Goal: Task Accomplishment & Management: Use online tool/utility

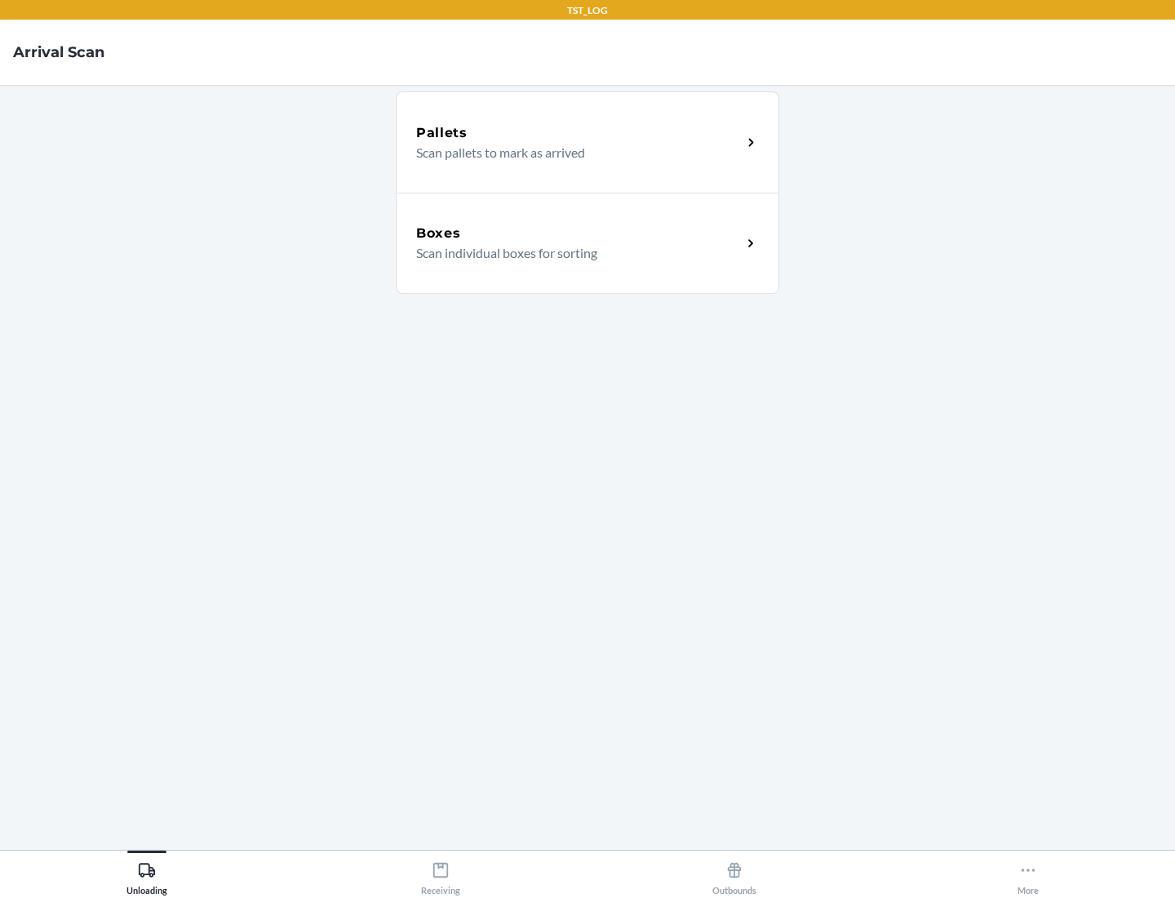
click at [579, 233] on div "Boxes" at bounding box center [579, 234] width 326 height 20
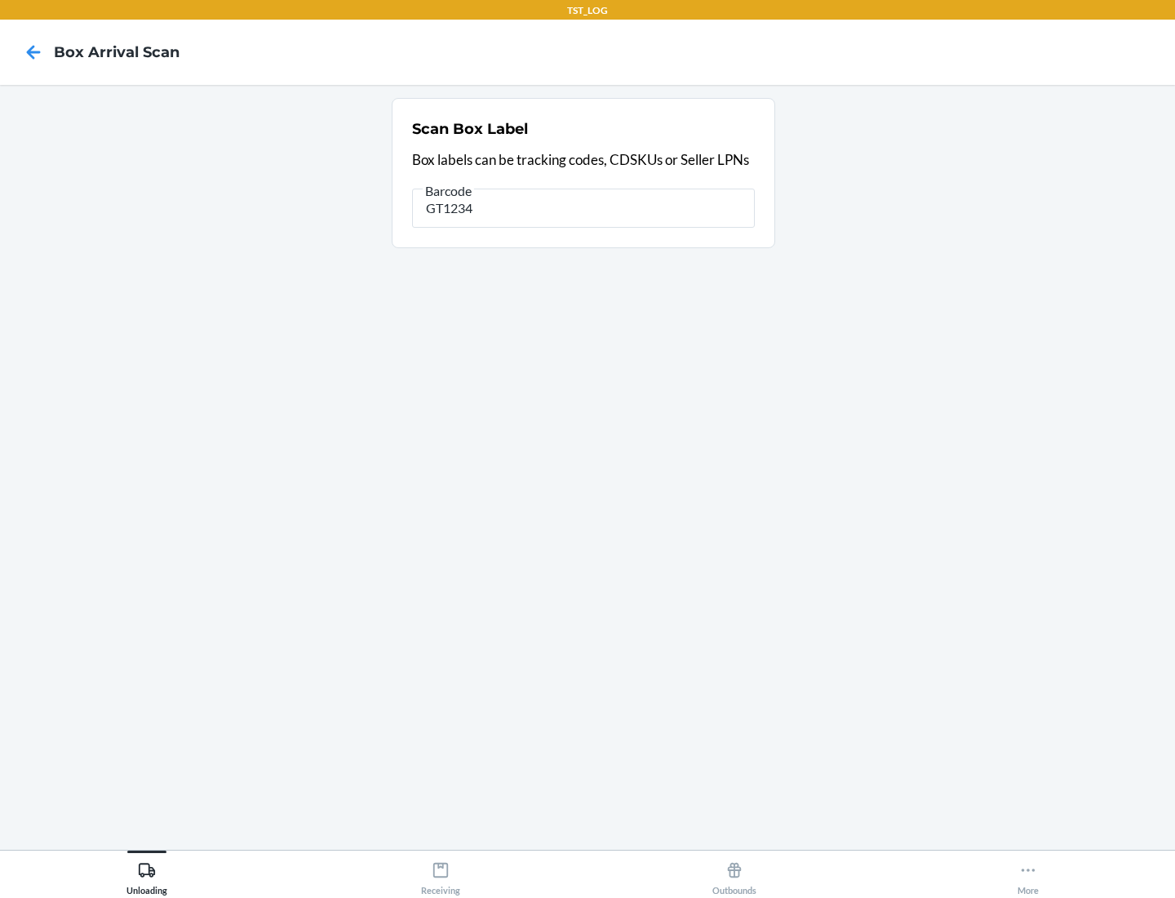
type input "GT1234"
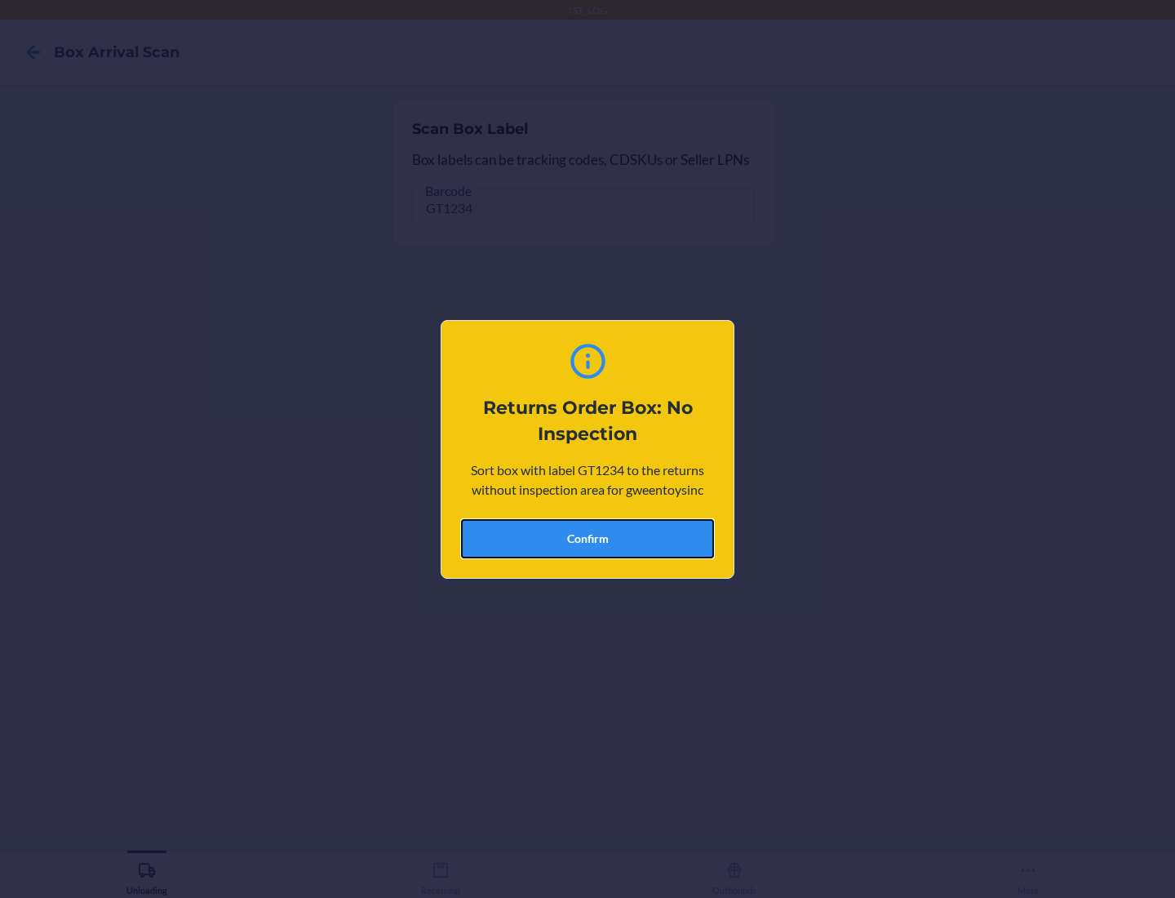
click at [588, 538] on button "Confirm" at bounding box center [587, 538] width 253 height 39
